Goal: Complete application form: Complete application form

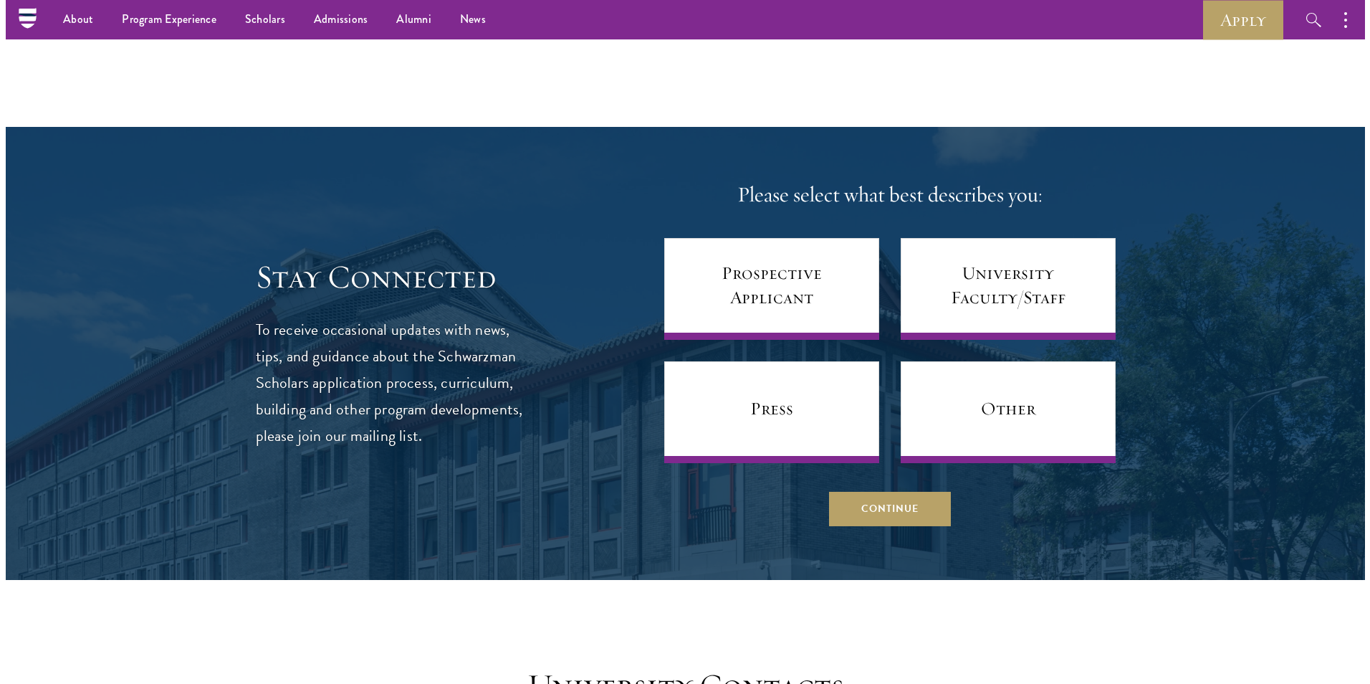
scroll to position [5749, 0]
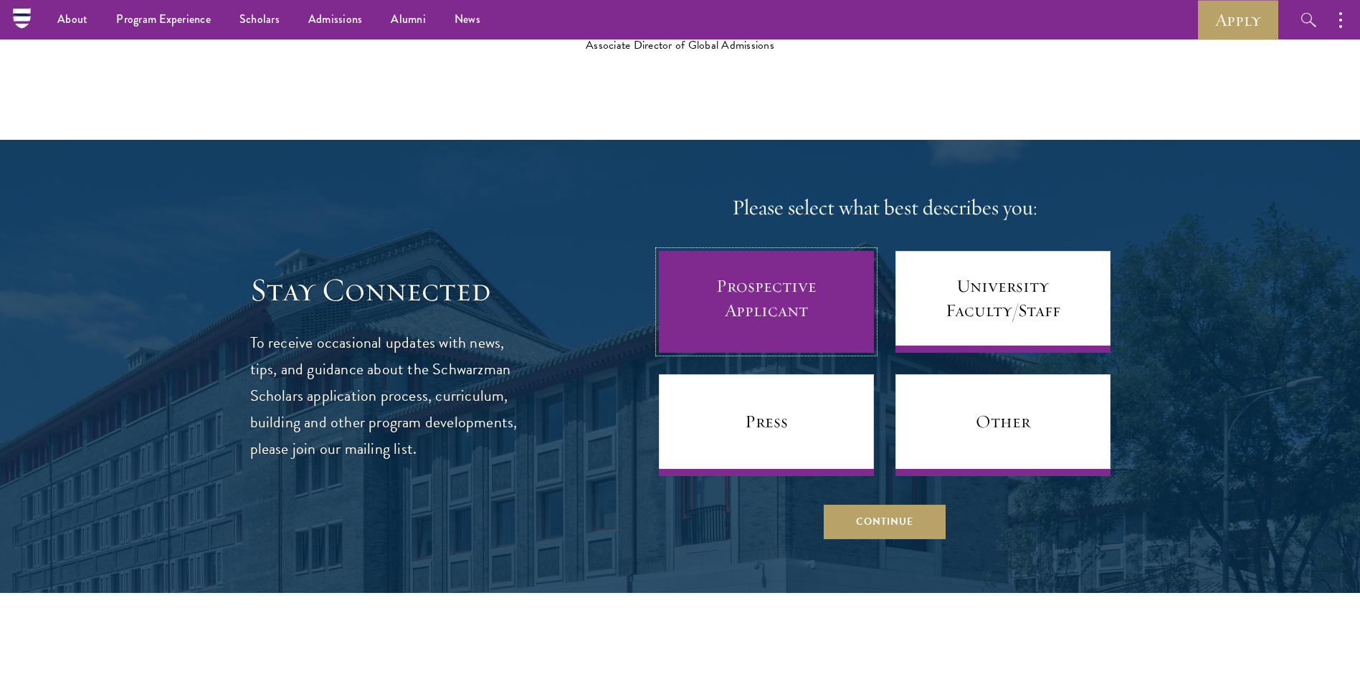
click at [769, 298] on link "Prospective Applicant" at bounding box center [766, 302] width 215 height 102
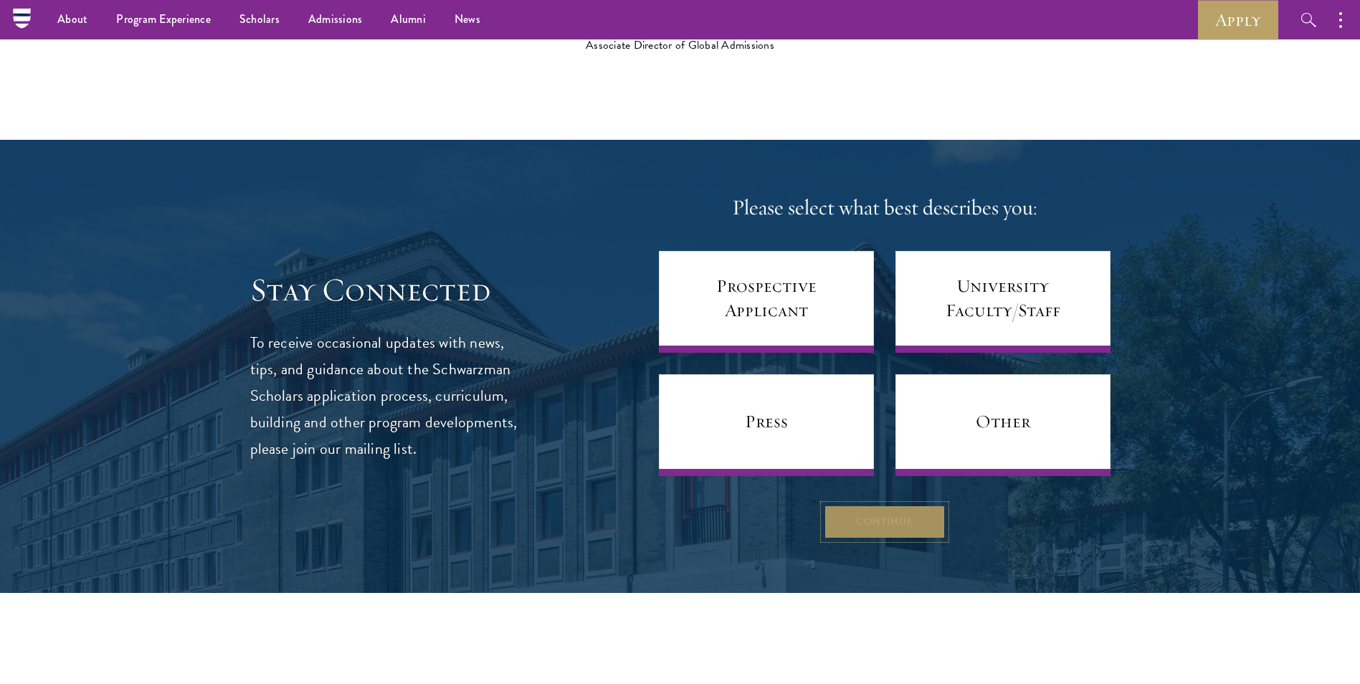
click at [862, 518] on button "Continue" at bounding box center [884, 522] width 122 height 34
click at [0, 0] on select "Select Region [GEOGRAPHIC_DATA] [GEOGRAPHIC_DATA][PERSON_NAME] Unity Upper Nile…" at bounding box center [0, 0] width 0 height 0
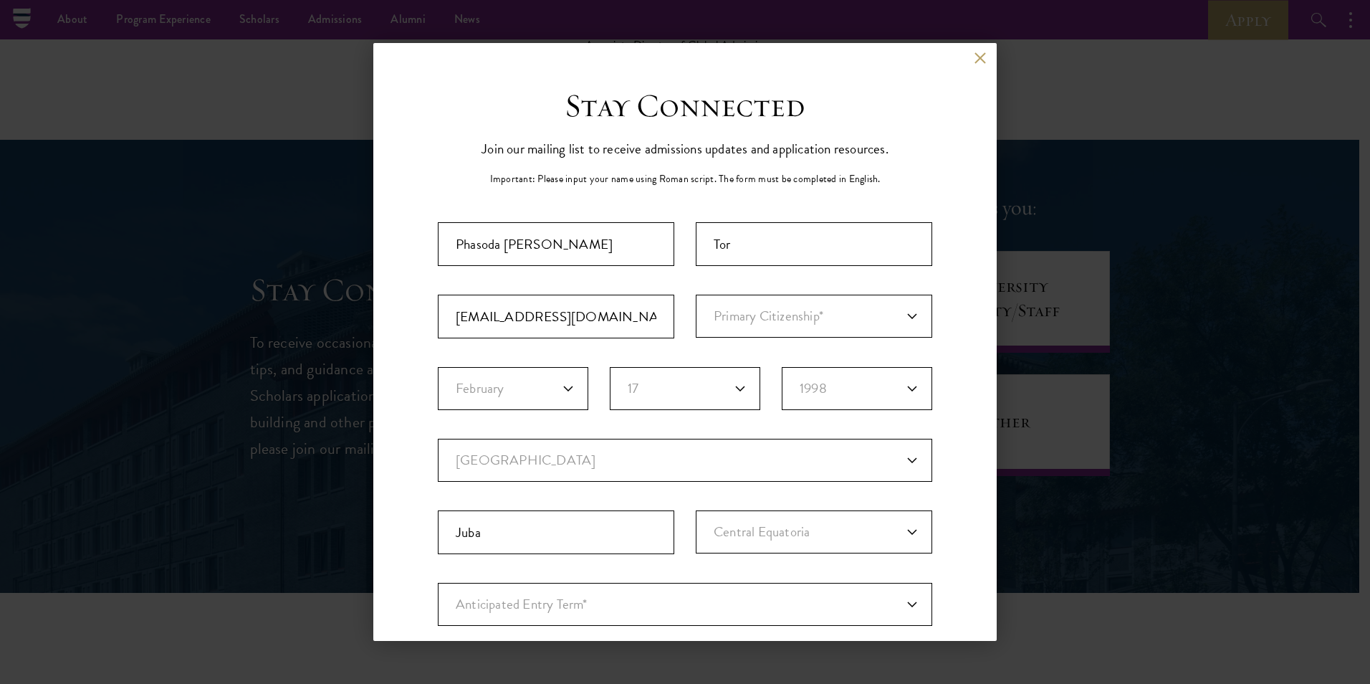
click at [954, 345] on div "Stay Connected Please select what best describes you: Prospective Applicant Uni…" at bounding box center [685, 492] width 624 height 813
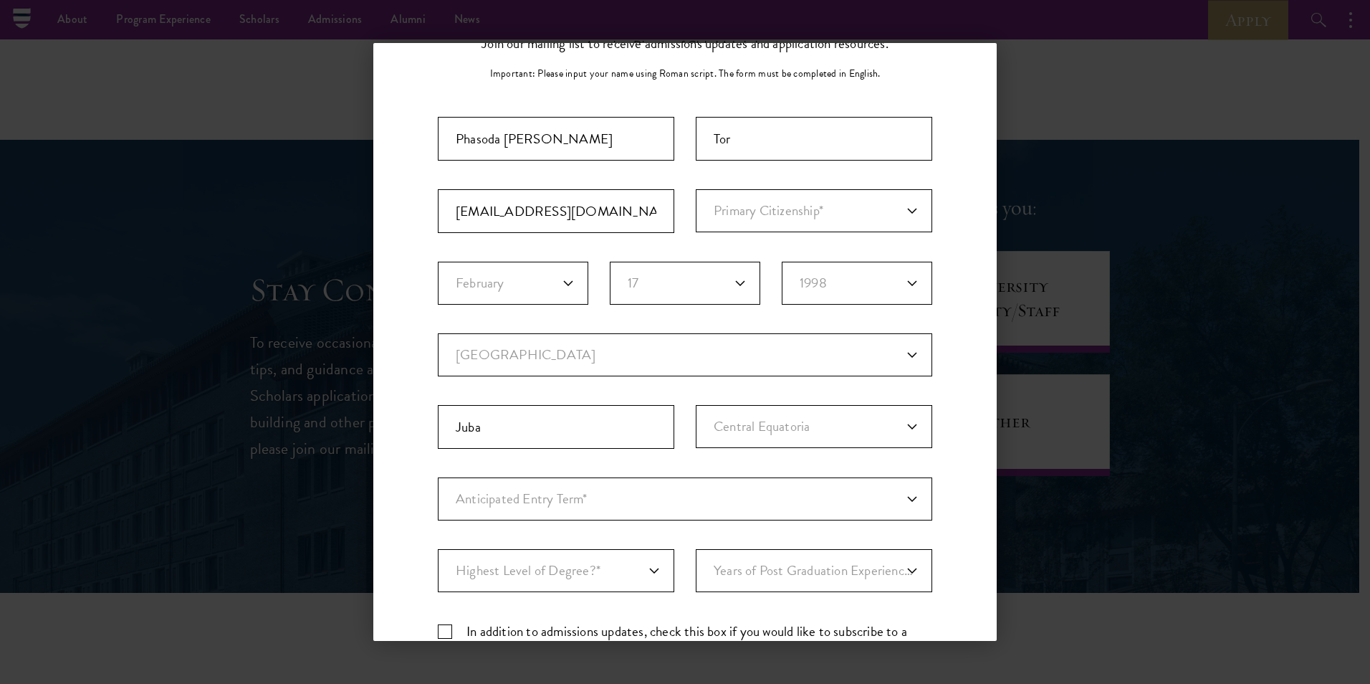
scroll to position [72, 0]
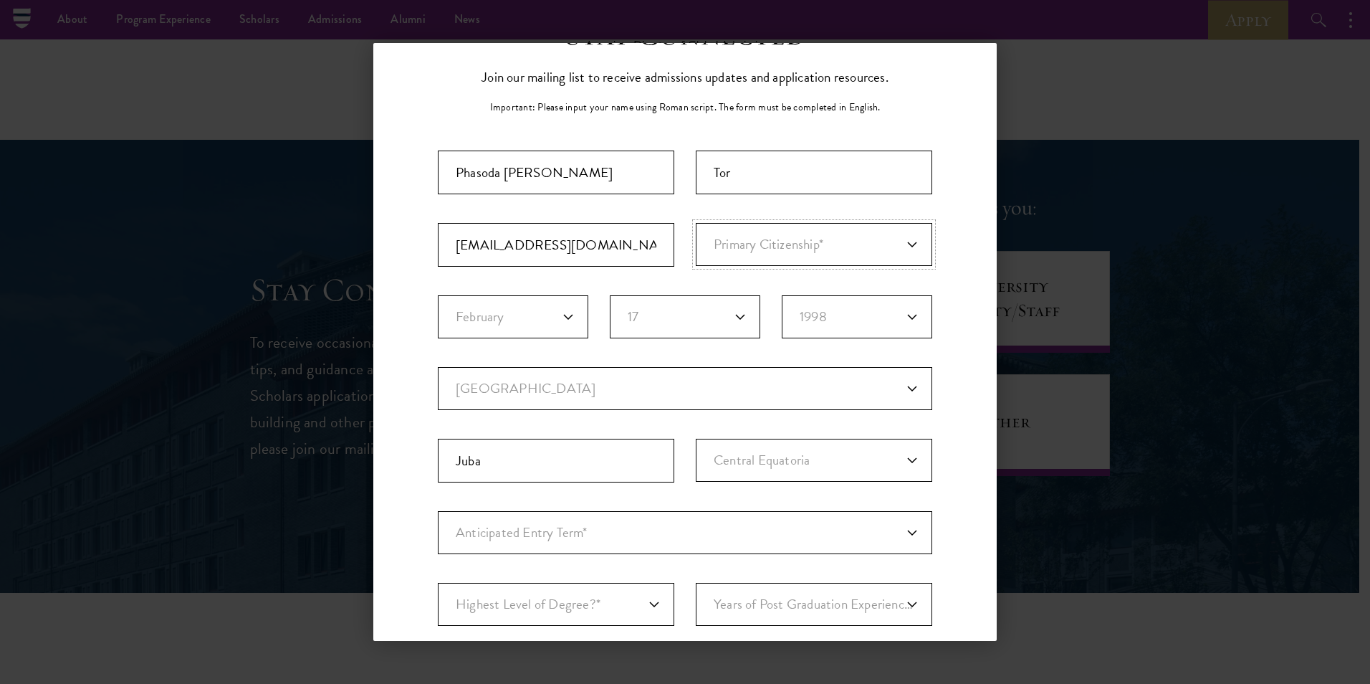
click at [908, 242] on select "Primary Citizenship* [GEOGRAPHIC_DATA] [DEMOGRAPHIC_DATA] [DEMOGRAPHIC_DATA] [D…" at bounding box center [814, 244] width 237 height 43
select select "OD"
click at [696, 223] on select "Primary Citizenship* [GEOGRAPHIC_DATA] [DEMOGRAPHIC_DATA] [DEMOGRAPHIC_DATA] [D…" at bounding box center [814, 244] width 237 height 43
click at [568, 311] on select "Birth Month* January February March April May June July August September Octobe…" at bounding box center [513, 316] width 151 height 43
click at [438, 295] on select "Birth Month* January February March April May June July August September Octobe…" at bounding box center [513, 316] width 151 height 43
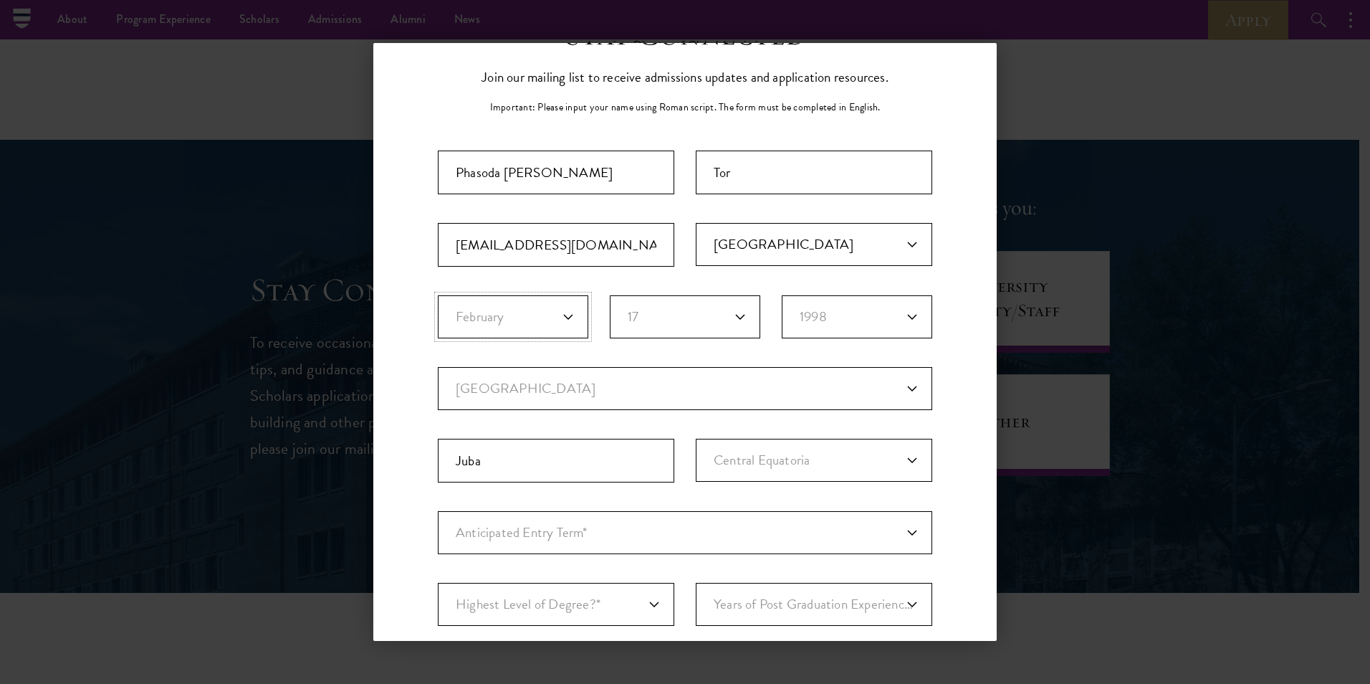
scroll to position [215, 0]
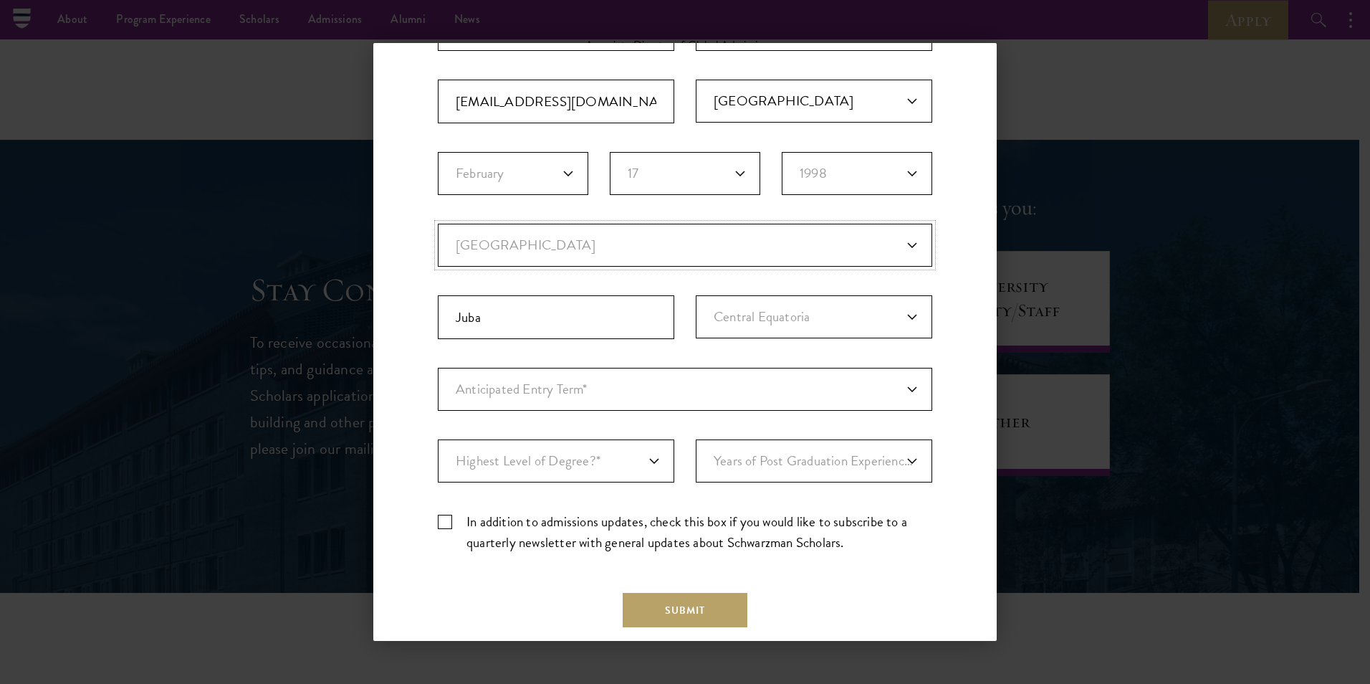
click at [904, 249] on select "Current Country [GEOGRAPHIC_DATA] [GEOGRAPHIC_DATA] [GEOGRAPHIC_DATA] [GEOGRAPH…" at bounding box center [685, 245] width 495 height 43
select select "OD"
click at [438, 224] on select "Current Country [GEOGRAPHIC_DATA] [GEOGRAPHIC_DATA] [GEOGRAPHIC_DATA] [GEOGRAPH…" at bounding box center [685, 245] width 495 height 43
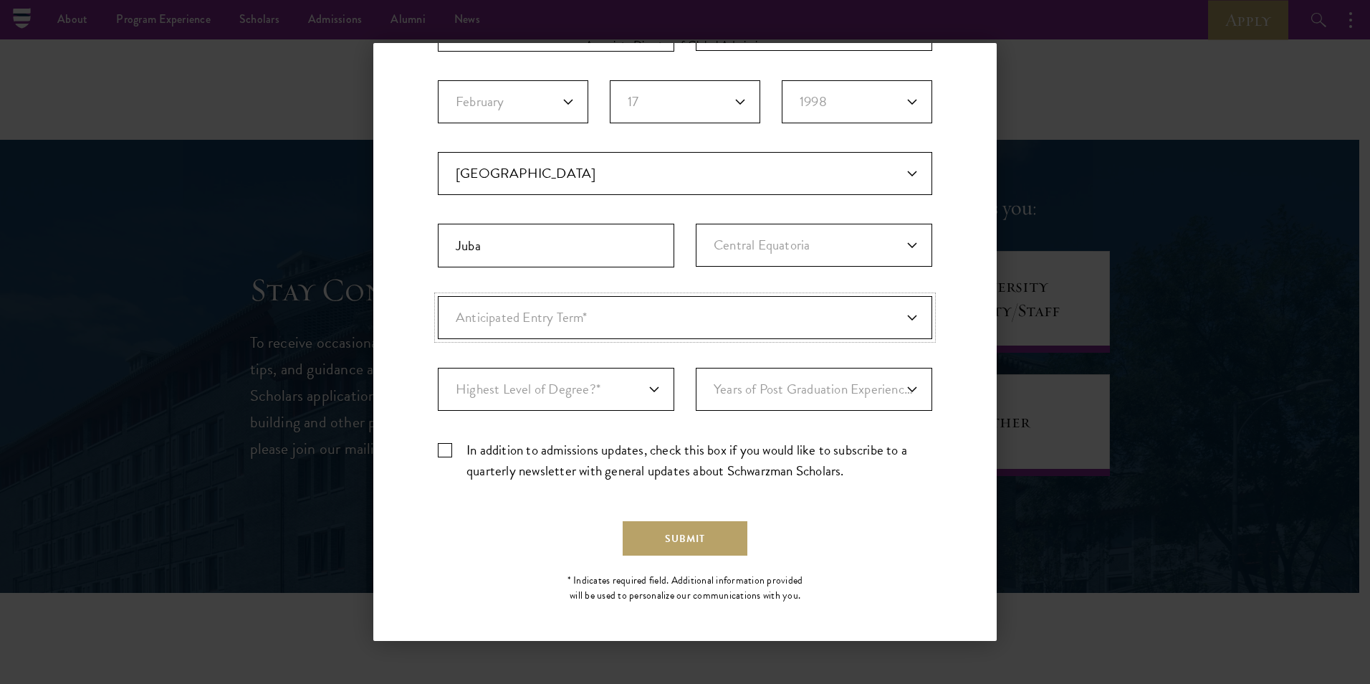
click at [907, 310] on select "Anticipated Entry Term* [DATE] (Application opens [DATE]) Just Exploring" at bounding box center [685, 317] width 495 height 43
select select "e64b8ab3-eabb-4867-96d5-7e6b4840665f"
click at [438, 296] on select "Anticipated Entry Term* [DATE] (Application opens [DATE]) Just Exploring" at bounding box center [685, 317] width 495 height 43
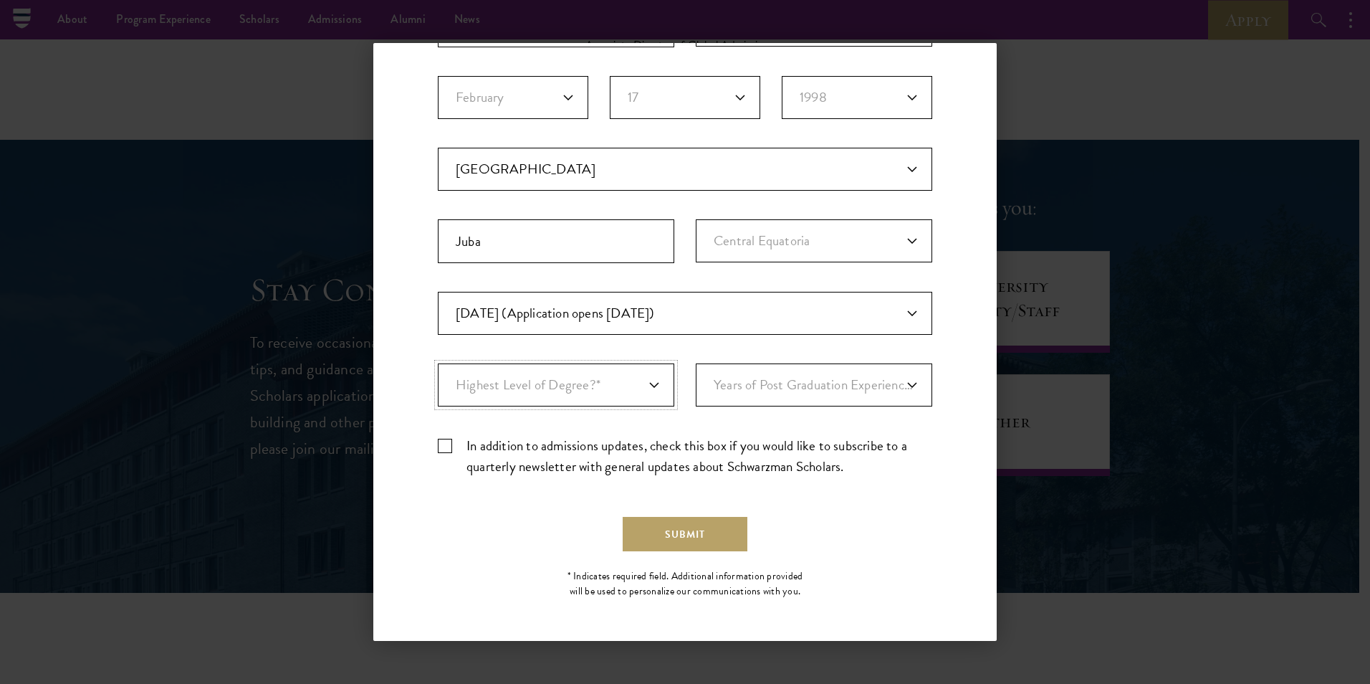
click at [640, 383] on select "Highest Level of Degree?* PHD Bachelor's Master's Current Undergraduate Student" at bounding box center [556, 384] width 237 height 43
select select "baef124f-e103-44b1-8ca6-5d0669438e44"
click at [438, 363] on select "Highest Level of Degree?* PHD Bachelor's Master's Current Undergraduate Student" at bounding box center [556, 384] width 237 height 43
click at [900, 383] on select "Years of Post Graduation Experience?* 1 2 3 4 5 6 7 8 9 10" at bounding box center [814, 384] width 237 height 43
select select "3"
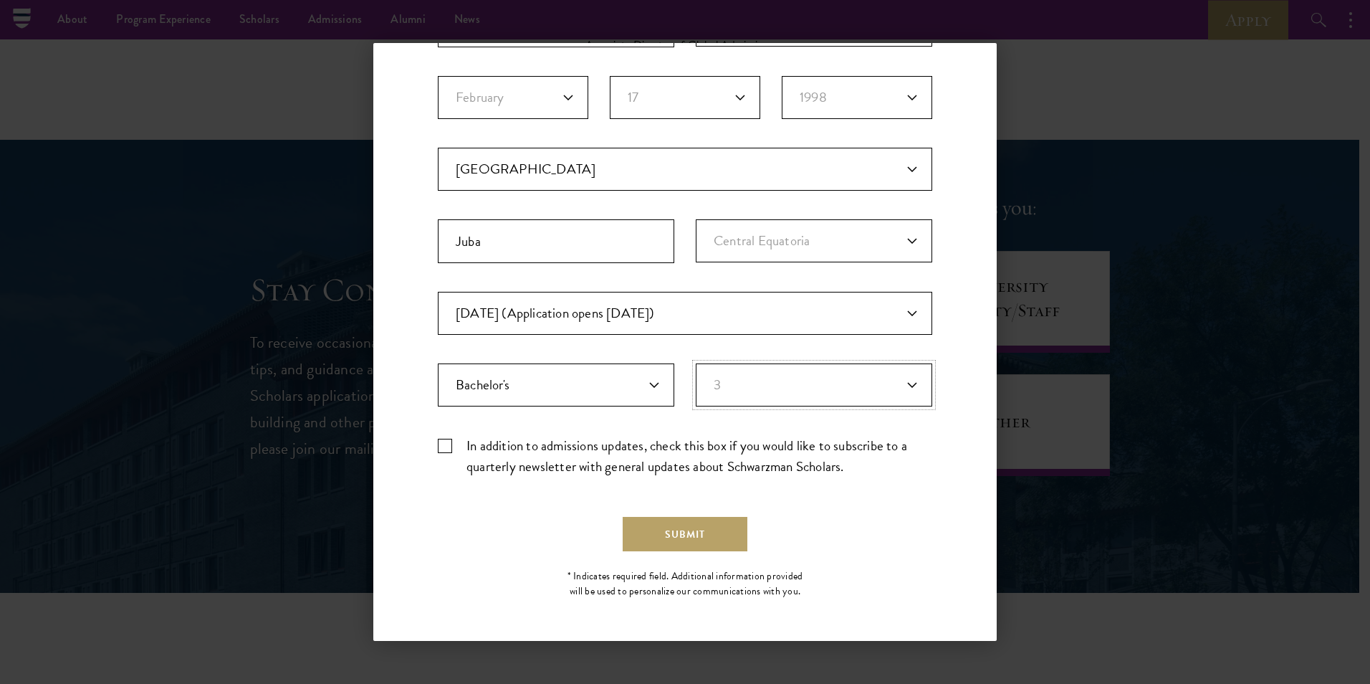
click at [696, 363] on select "Years of Post Graduation Experience?* 1 2 3 4 5 6 7 8 9 10" at bounding box center [814, 384] width 237 height 43
click at [452, 444] on label "In addition to admissions updates, check this box if you would like to subscrib…" at bounding box center [685, 456] width 495 height 42
click at [452, 444] on input "In addition to admissions updates, check this box if you would like to subscrib…" at bounding box center [685, 439] width 495 height 9
checkbox input "true"
click at [687, 530] on button "Submit" at bounding box center [685, 534] width 125 height 34
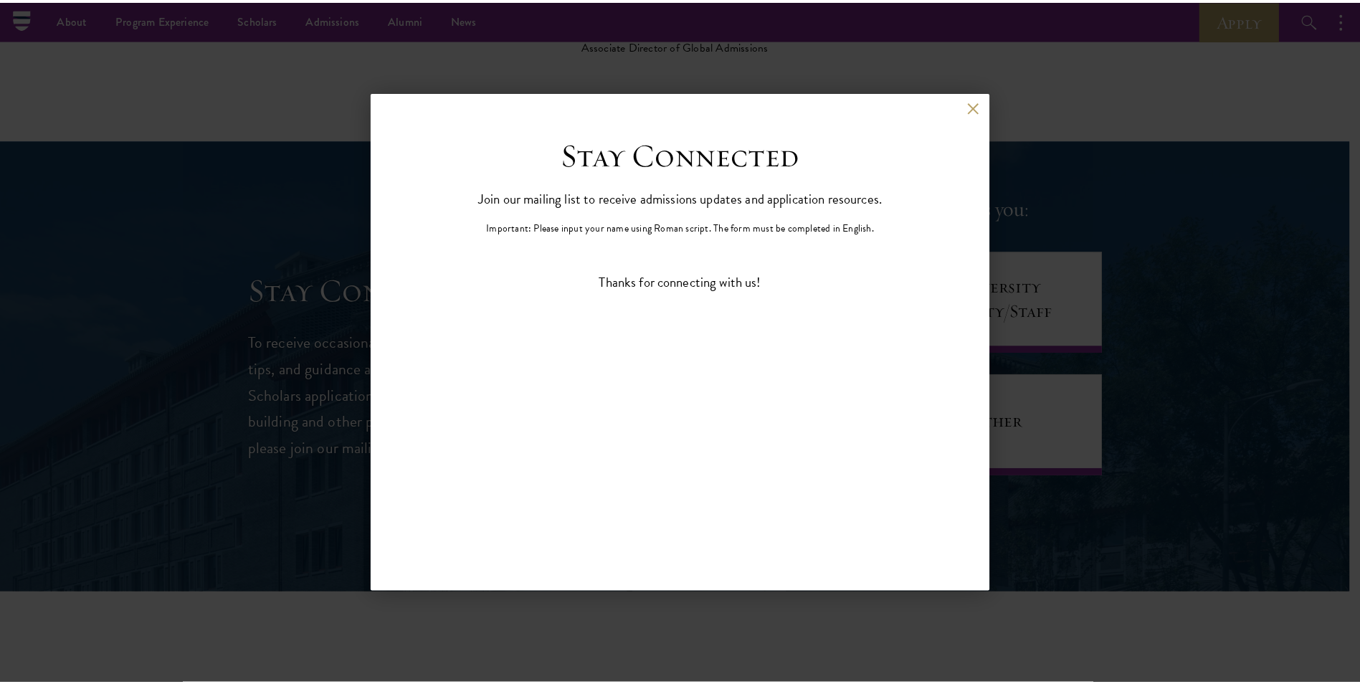
scroll to position [0, 0]
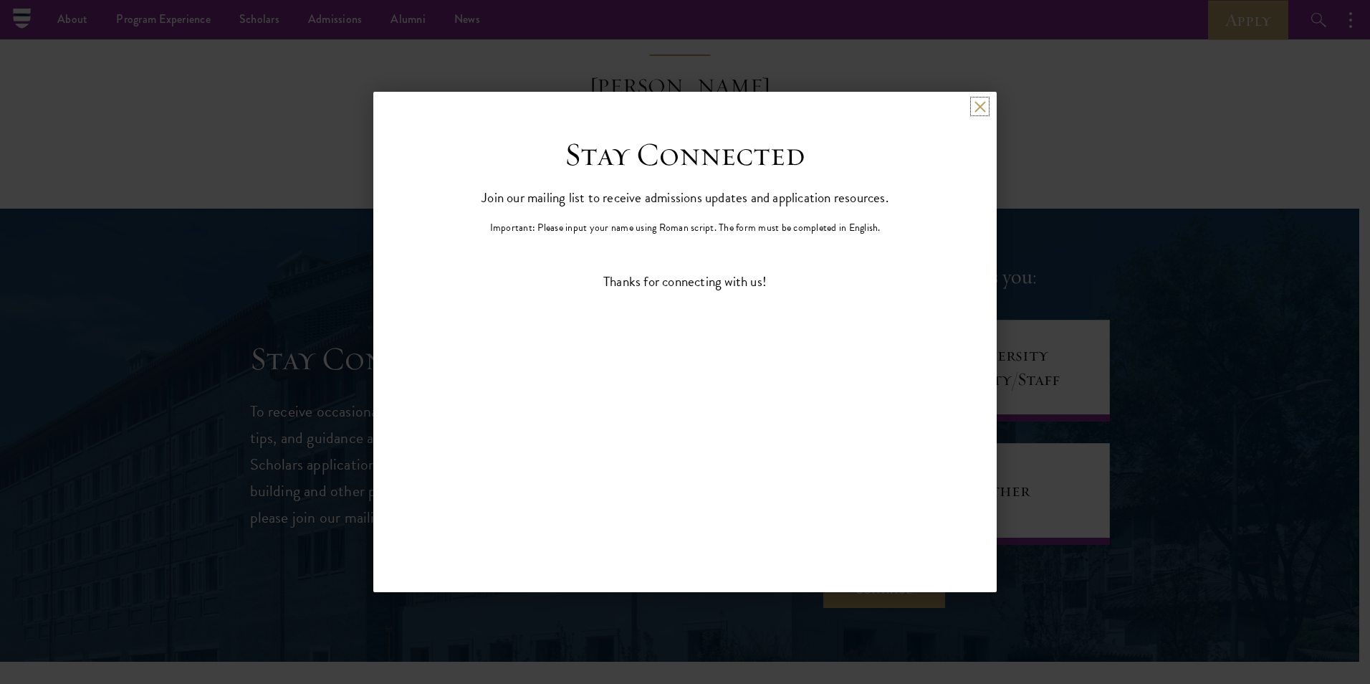
click at [982, 109] on button at bounding box center [980, 106] width 12 height 12
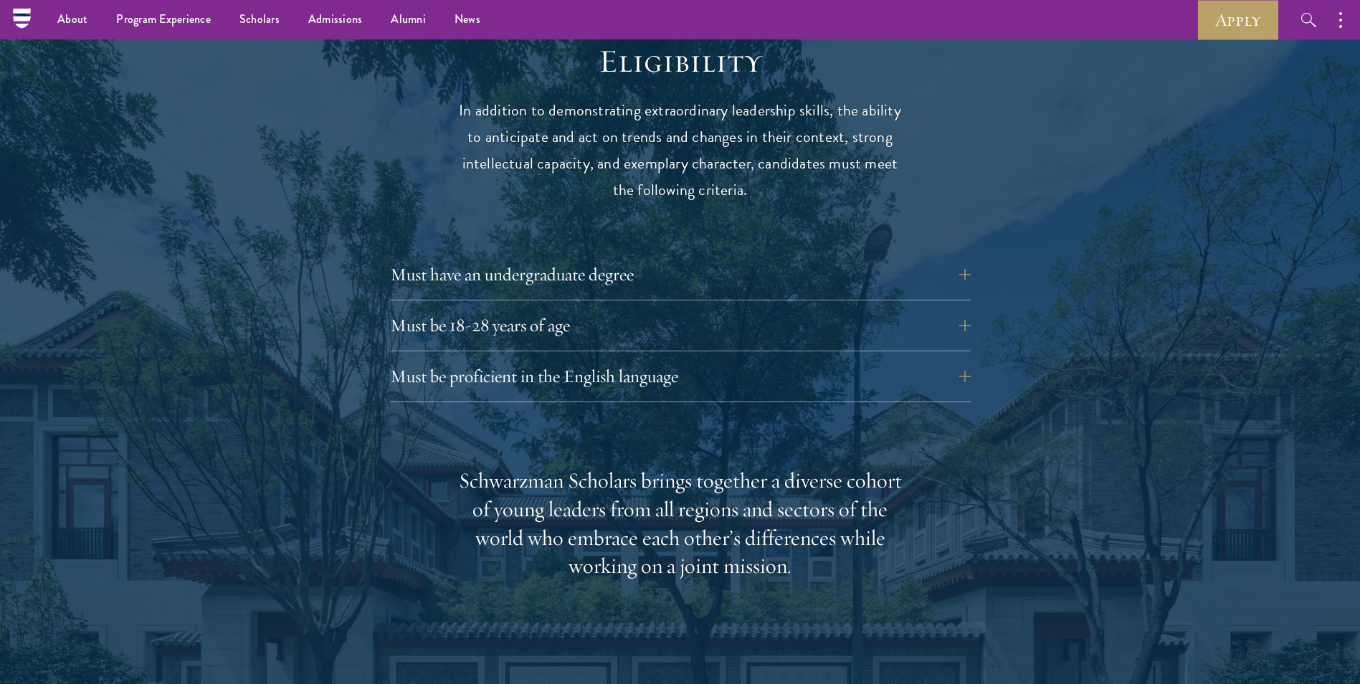
scroll to position [1739, 0]
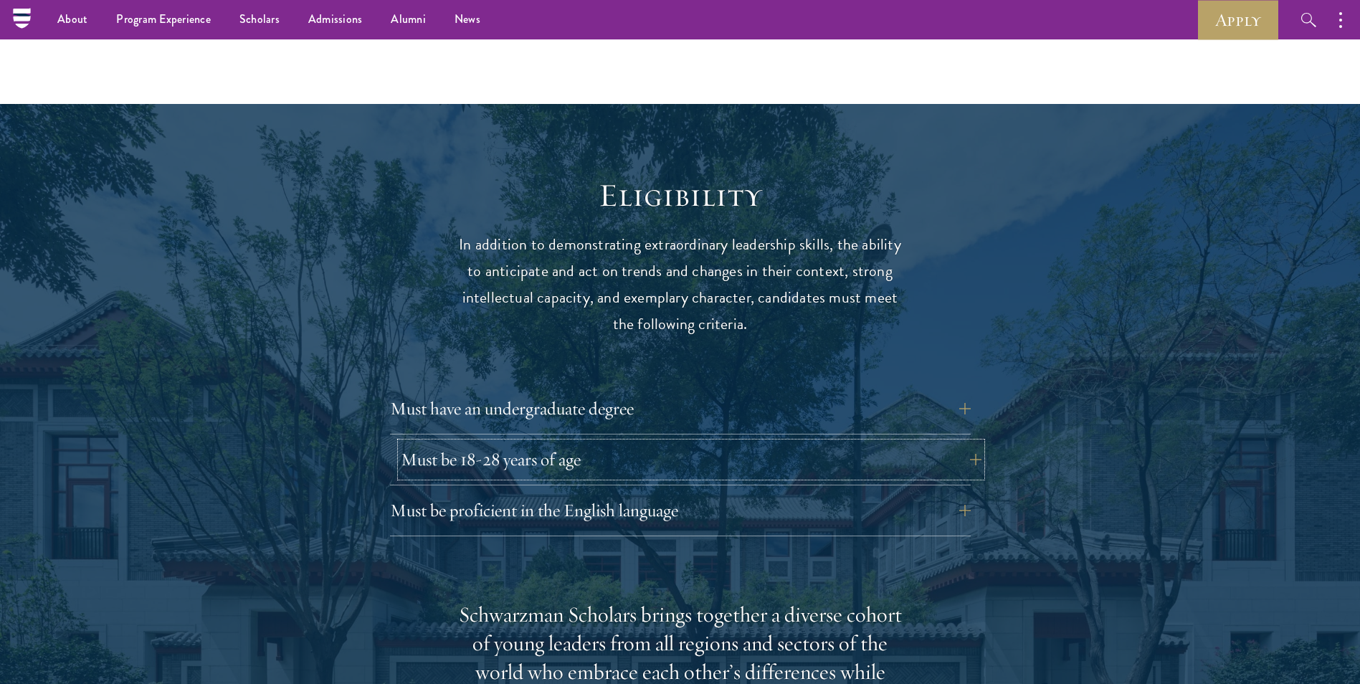
click at [514, 442] on button "Must be 18-28 years of age" at bounding box center [691, 459] width 581 height 34
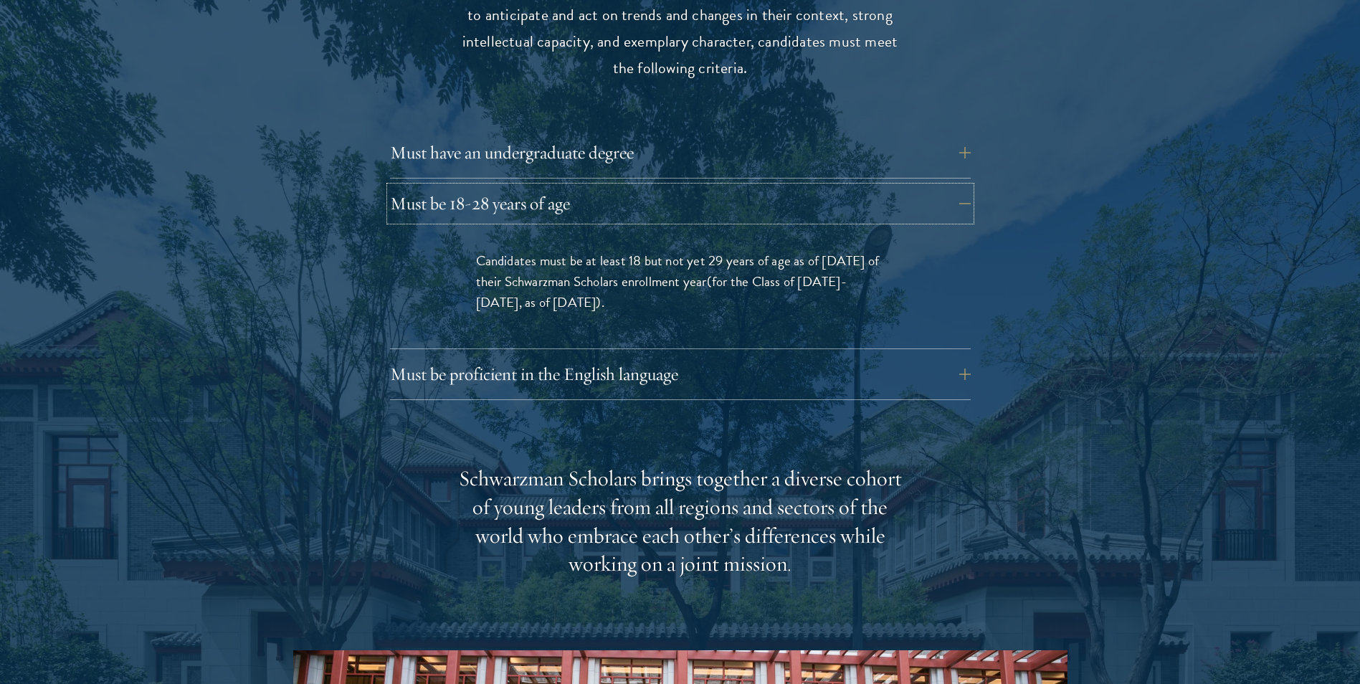
scroll to position [2025, 0]
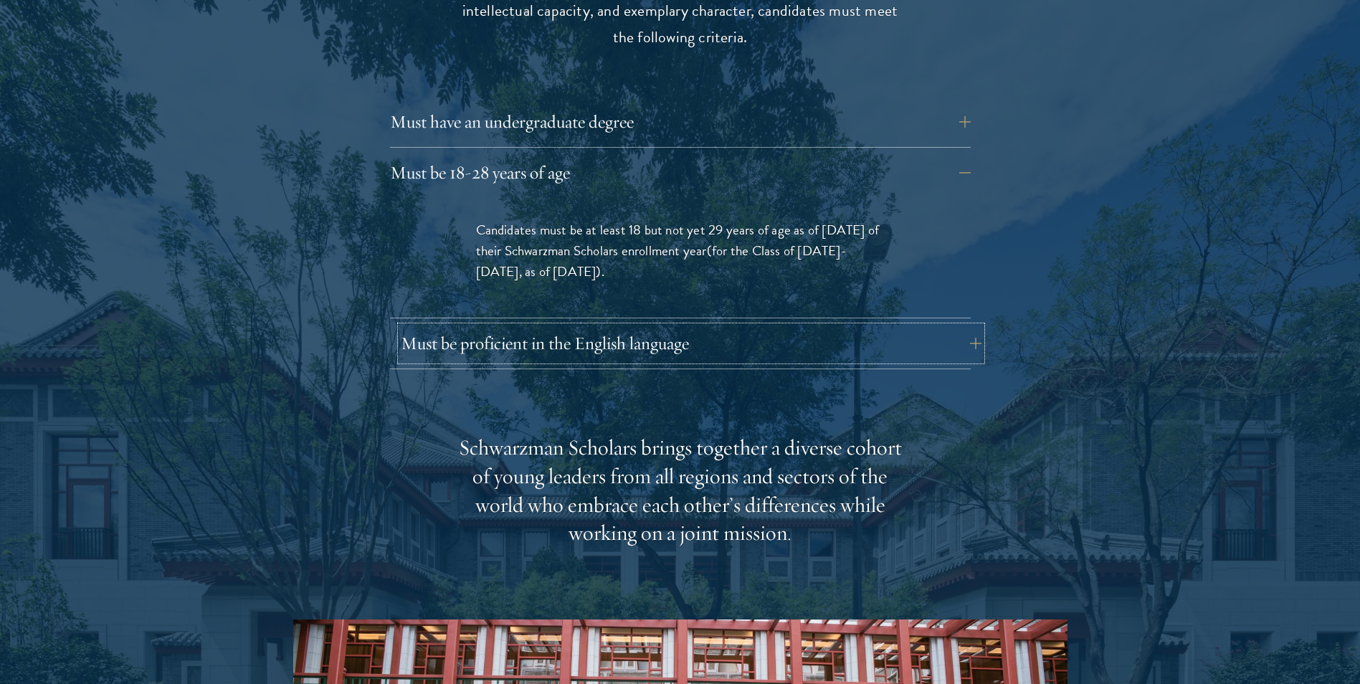
click at [621, 326] on button "Must be proficient in the English language" at bounding box center [691, 343] width 581 height 34
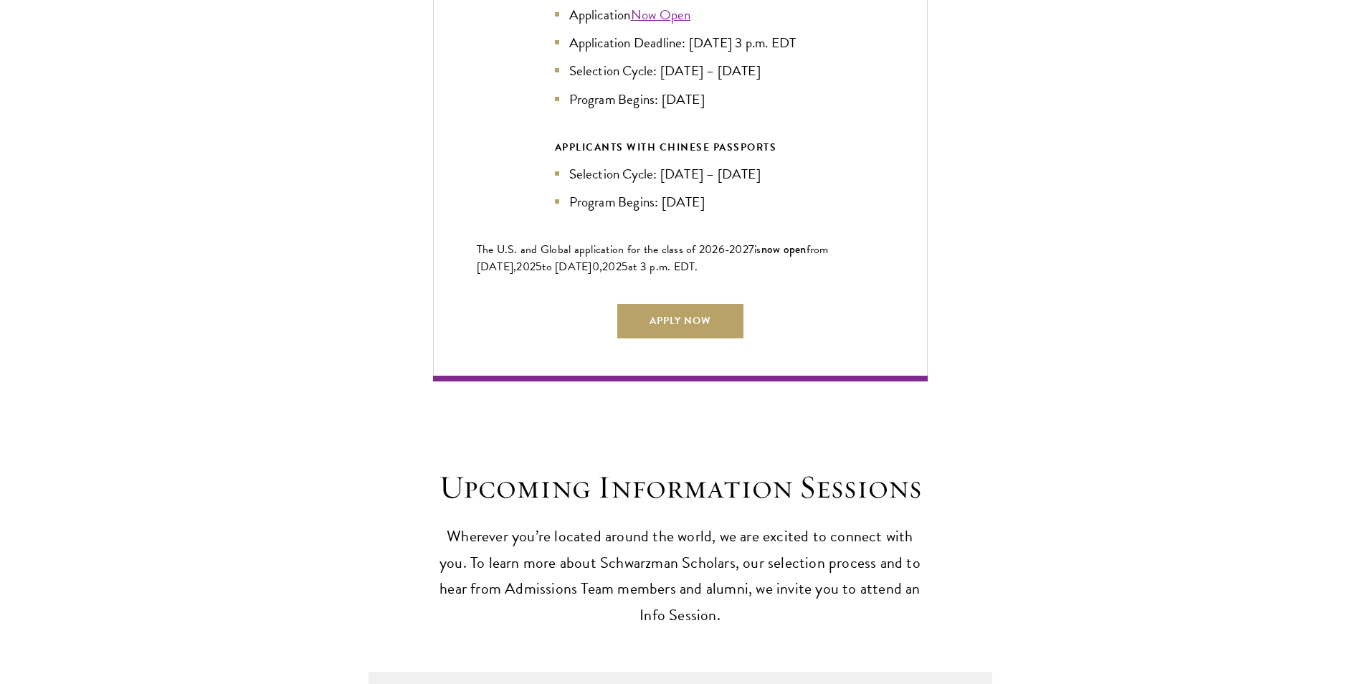
scroll to position [3745, 0]
